Goal: Information Seeking & Learning: Learn about a topic

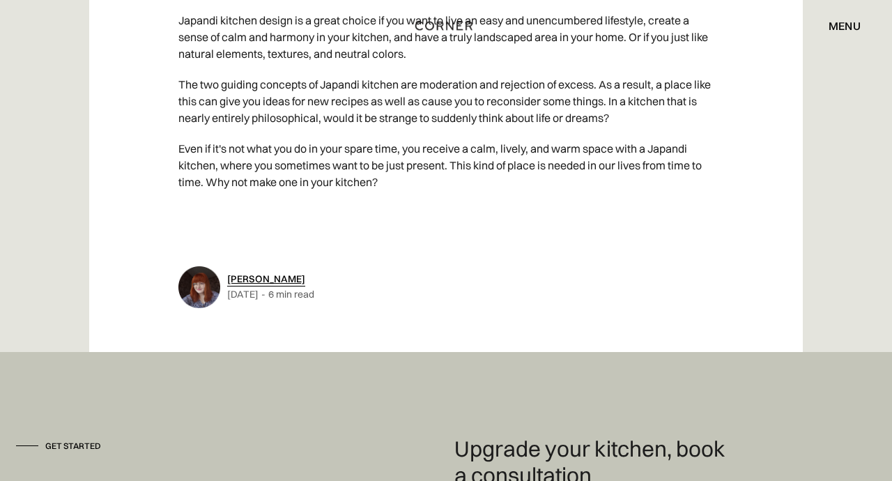
scroll to position [7006, 0]
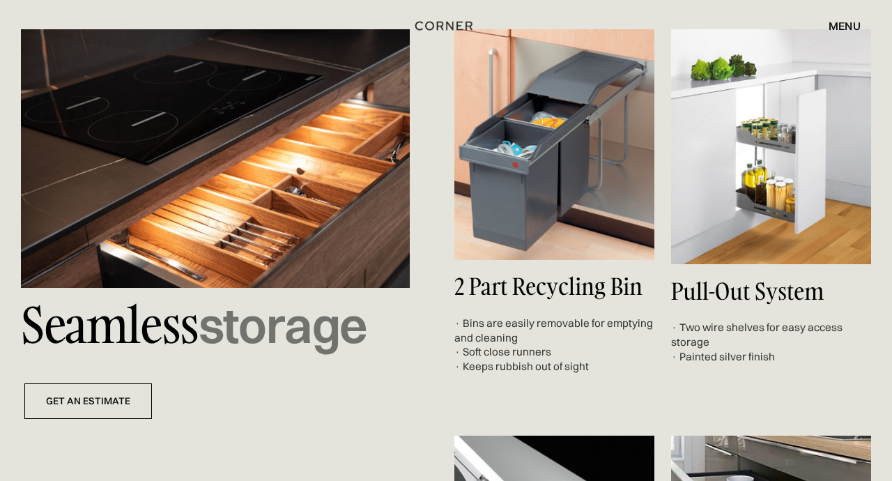
scroll to position [4633, 0]
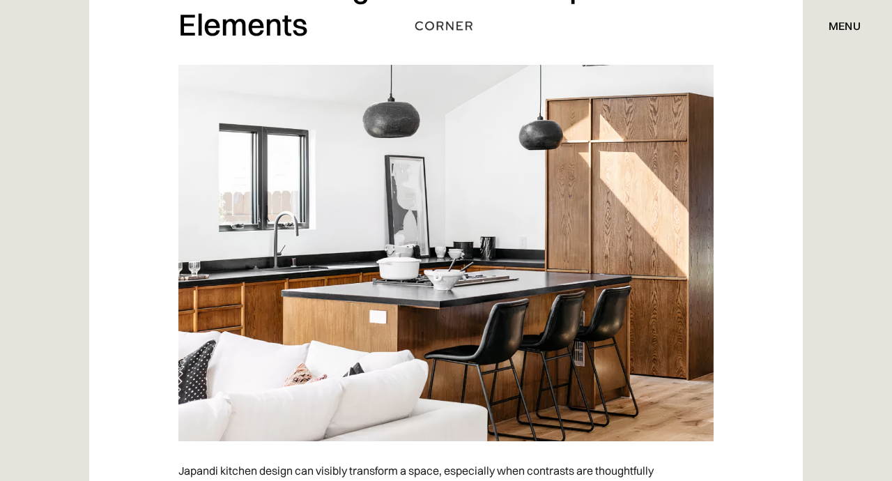
scroll to position [6619, 0]
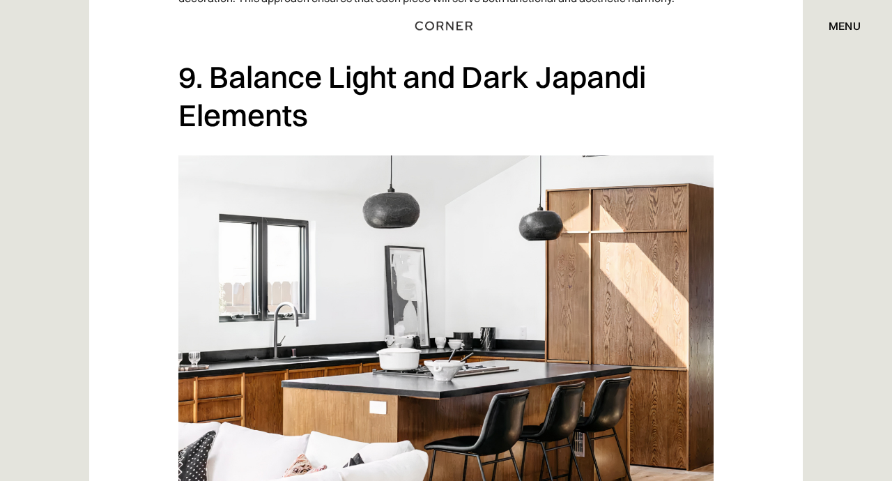
drag, startPoint x: 365, startPoint y: 100, endPoint x: 363, endPoint y: 109, distance: 8.6
click at [365, 100] on h2 "9. Balance Light and Dark Japandi Elements" at bounding box center [445, 96] width 535 height 76
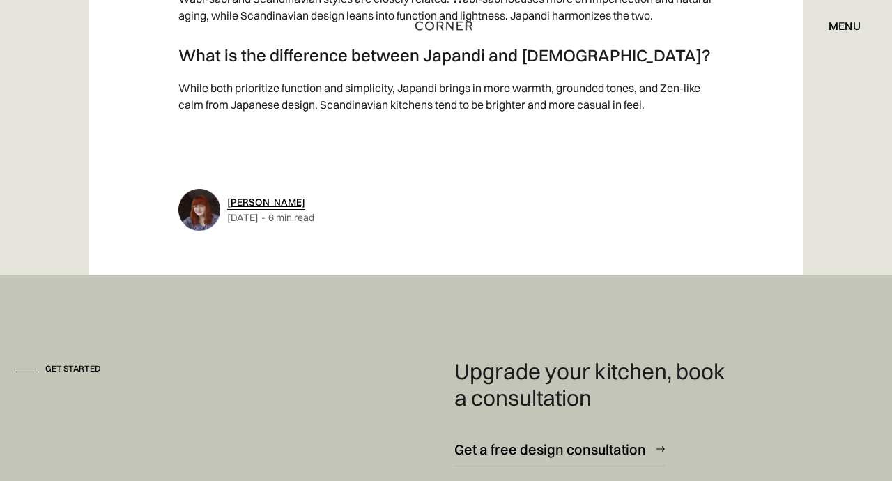
scroll to position [8575, 0]
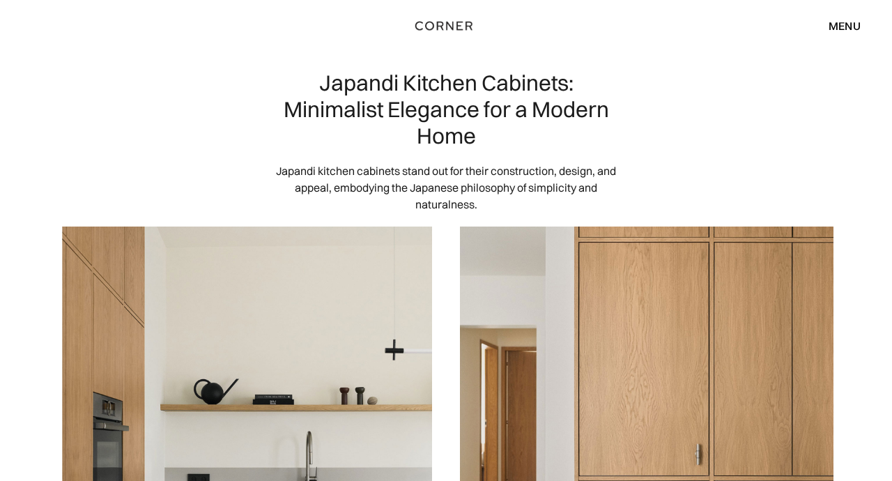
scroll to position [26, 0]
